Goal: Find specific page/section: Find specific page/section

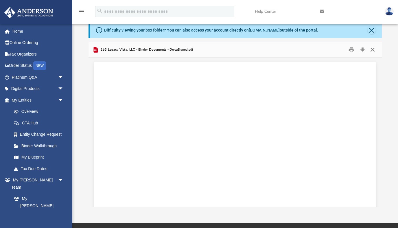
scroll to position [25023, 36]
click at [374, 49] on button "Close" at bounding box center [373, 49] width 10 height 9
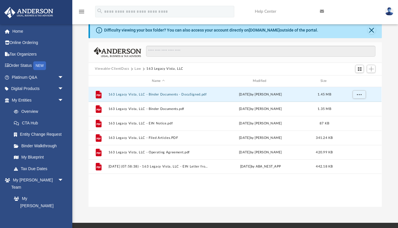
click at [367, 4] on link at bounding box center [348, 11] width 65 height 23
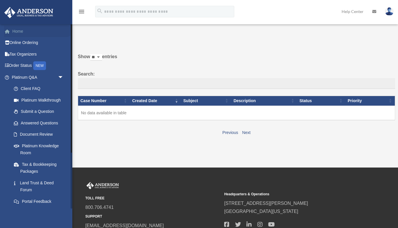
click at [17, 32] on link "Home" at bounding box center [38, 31] width 68 height 12
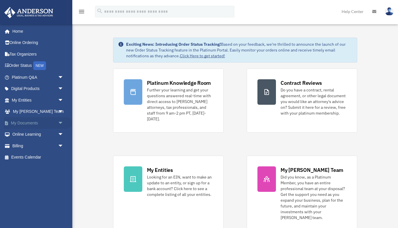
click at [24, 122] on link "My Documents arrow_drop_down" at bounding box center [38, 123] width 68 height 12
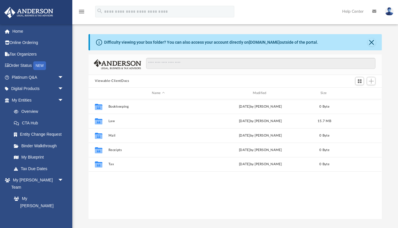
scroll to position [131, 293]
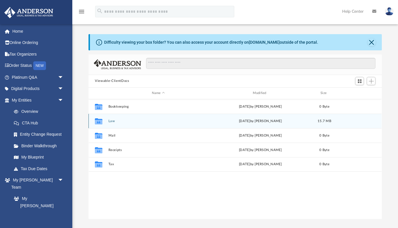
click at [111, 120] on button "Law" at bounding box center [159, 121] width 100 height 4
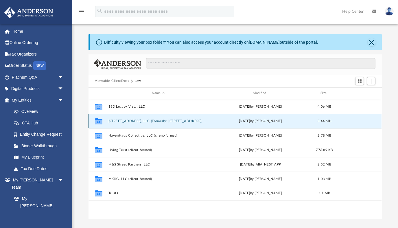
click at [174, 121] on button "[STREET_ADDRESS], LLC (Formerly: [STREET_ADDRESS], LLC)" at bounding box center [159, 121] width 100 height 4
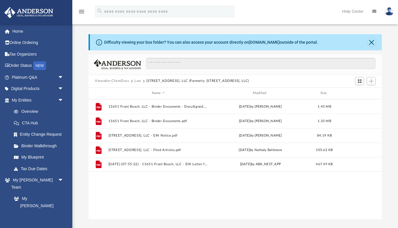
click at [138, 81] on button "Law" at bounding box center [138, 80] width 7 height 5
